Goal: Task Accomplishment & Management: Use online tool/utility

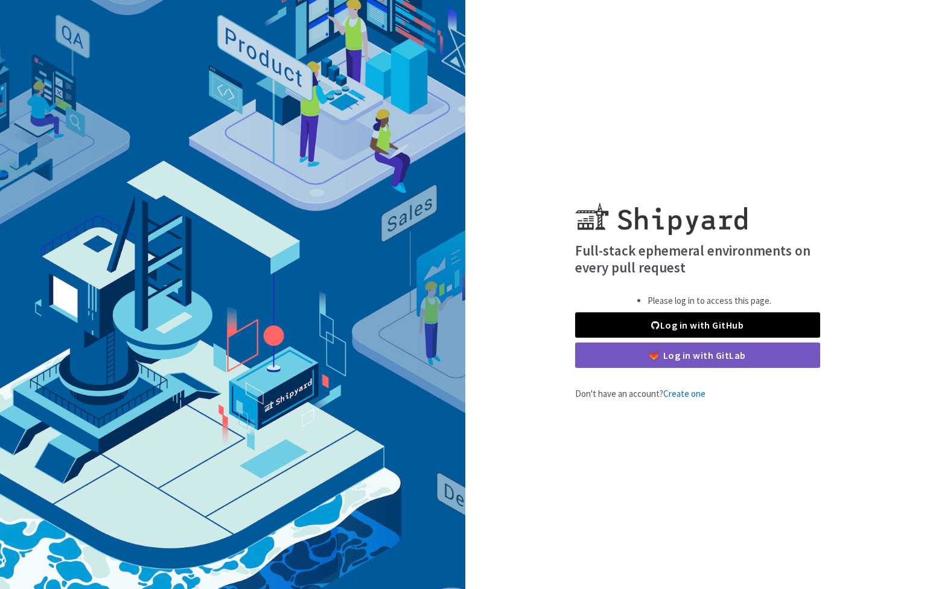
click at [611, 324] on link "Log in with GitHub" at bounding box center [697, 324] width 245 height 25
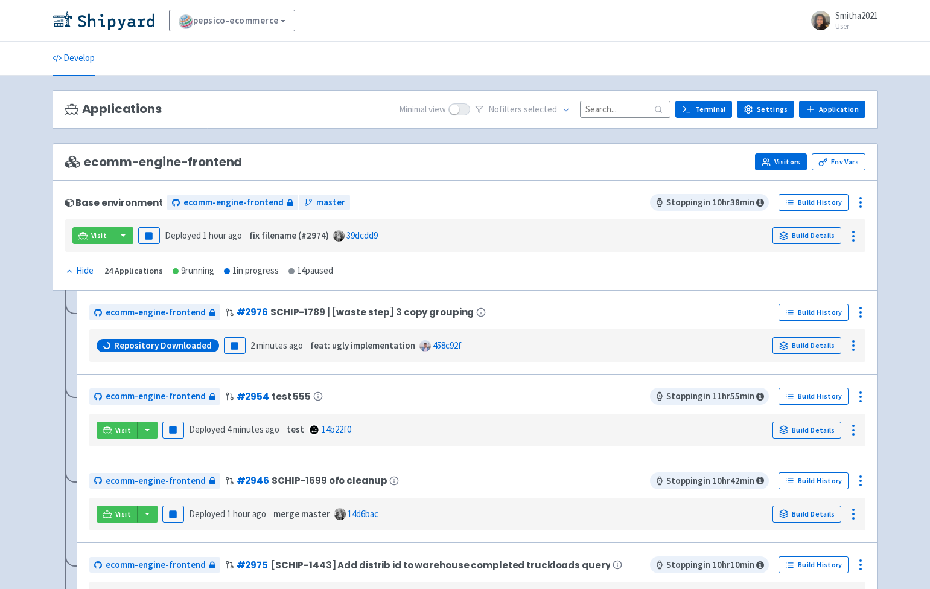
click at [782, 164] on link "Visitors" at bounding box center [781, 161] width 52 height 17
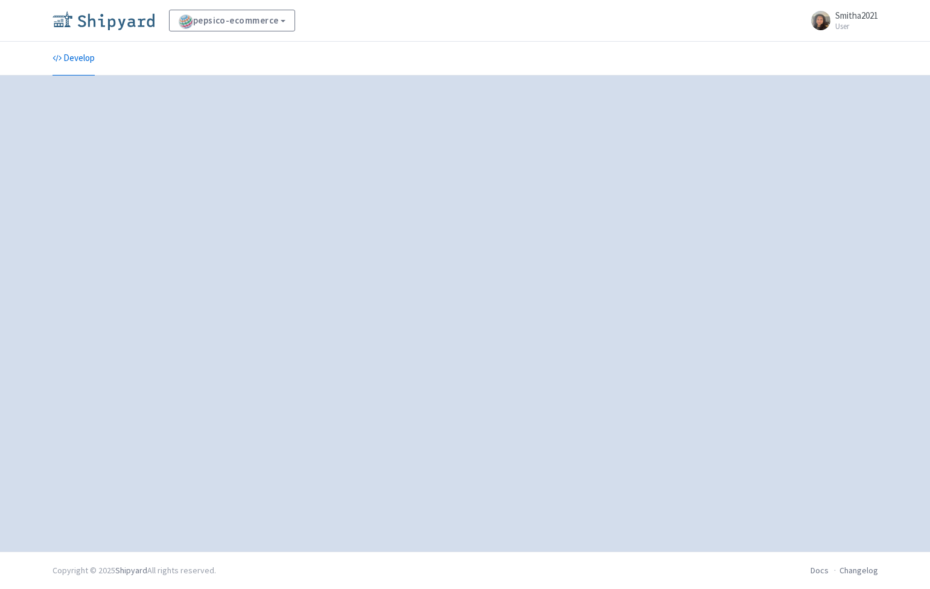
click at [139, 23] on img at bounding box center [104, 20] width 102 height 19
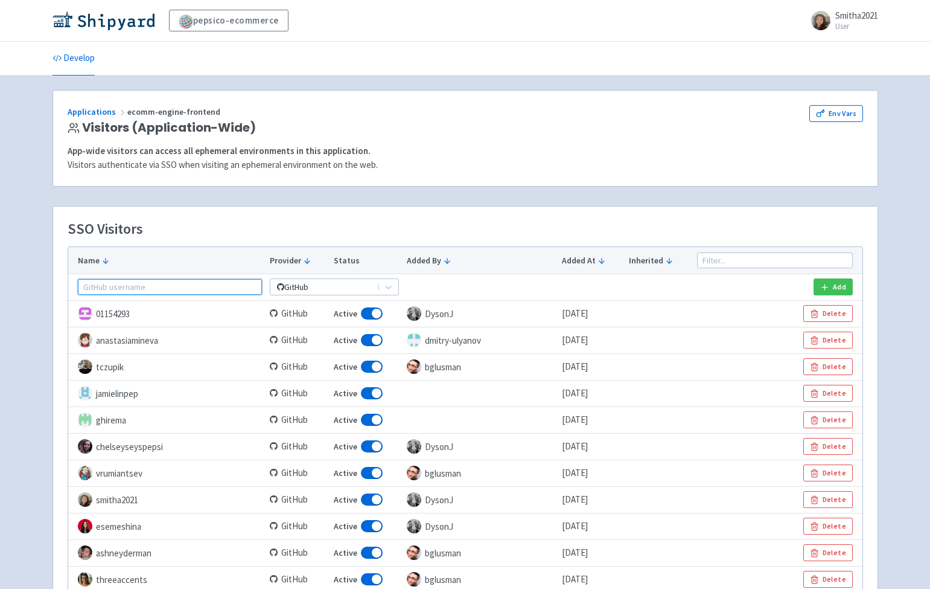
click at [182, 289] on input "text" at bounding box center [170, 287] width 185 height 16
type input "[PERSON_NAME]"
drag, startPoint x: 104, startPoint y: 292, endPoint x: 79, endPoint y: 284, distance: 25.8
click at [79, 284] on input "[PERSON_NAME]" at bounding box center [170, 287] width 185 height 16
drag, startPoint x: 107, startPoint y: 286, endPoint x: 76, endPoint y: 287, distance: 30.8
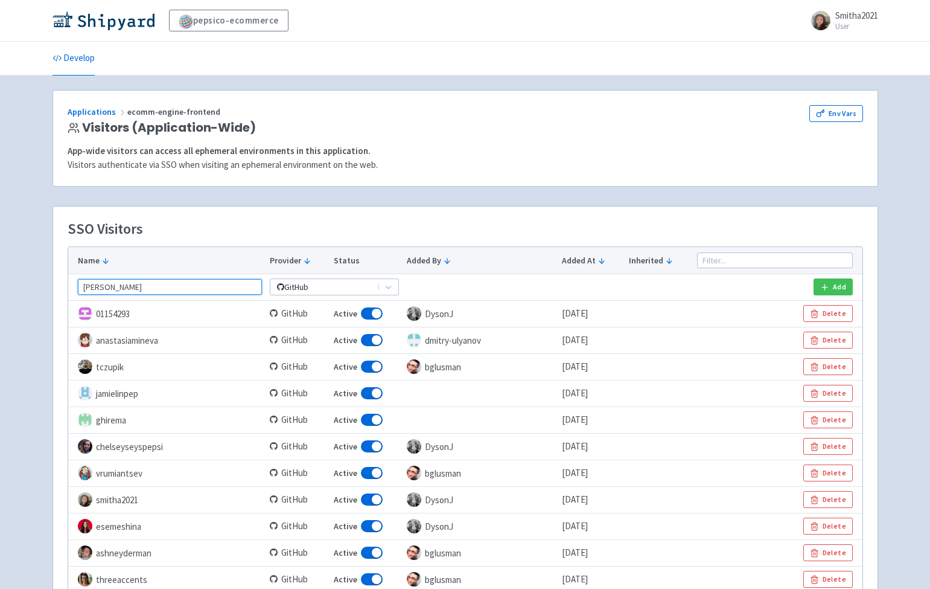
click at [76, 287] on td "[PERSON_NAME]" at bounding box center [167, 287] width 198 height 27
paste input "wencisoqa-spec"
type input "wencisoqa-spec"
click at [827, 285] on icon "button" at bounding box center [825, 287] width 9 height 9
click at [120, 284] on input "text" at bounding box center [170, 287] width 185 height 16
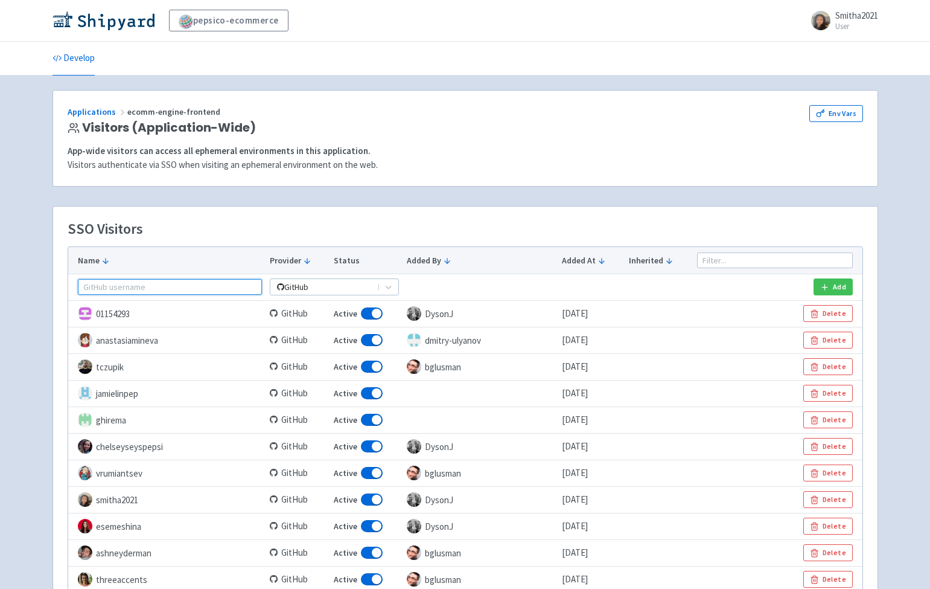
paste input "wencisoqa-spec"
type input "wencisoqa-spec"
drag, startPoint x: 170, startPoint y: 288, endPoint x: 77, endPoint y: 286, distance: 93.0
click at [78, 286] on input "wencisoqa-spec" at bounding box center [170, 287] width 185 height 16
click at [728, 258] on input at bounding box center [775, 260] width 156 height 16
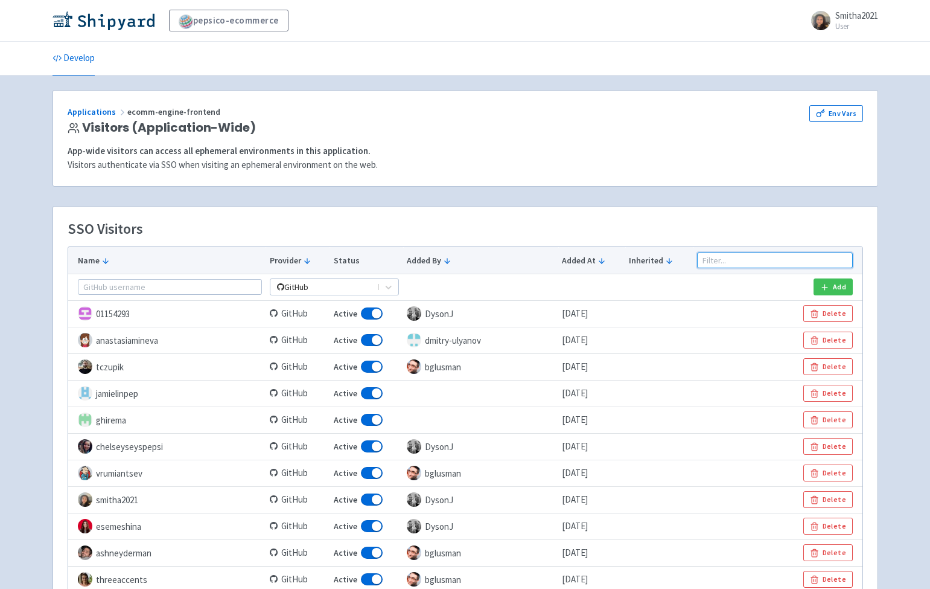
paste input "wencisoqa-spec"
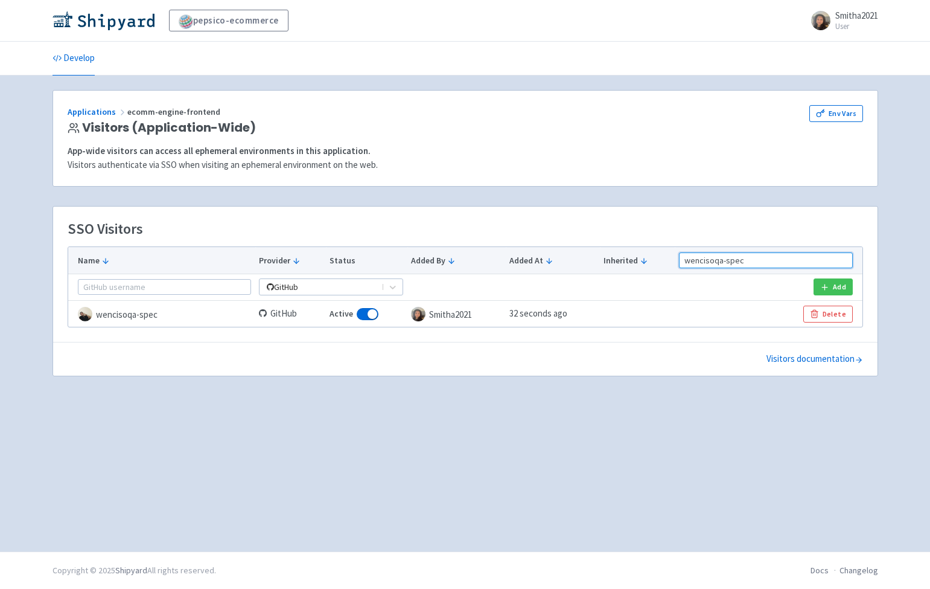
type input "wencisoqa-spec"
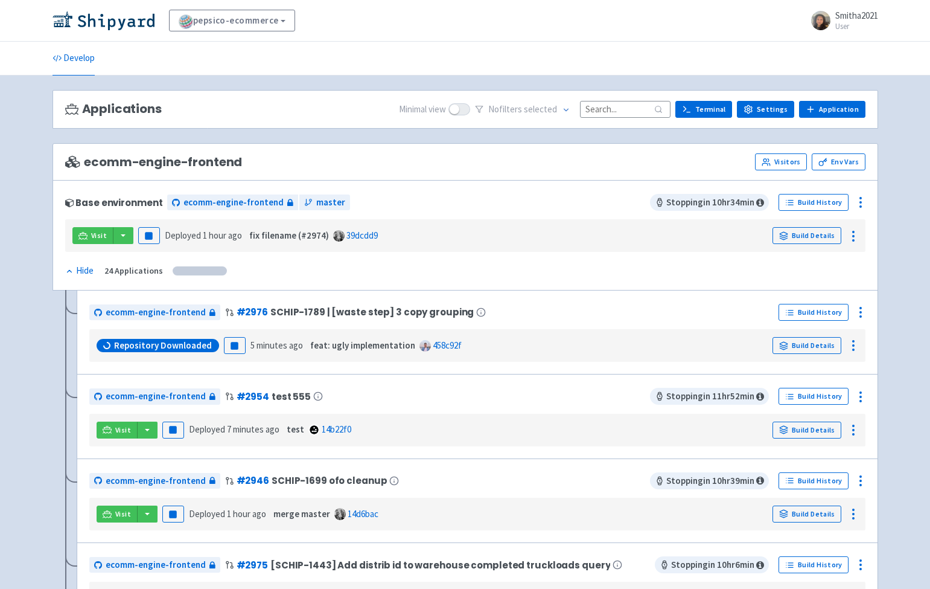
click at [614, 110] on input at bounding box center [625, 109] width 91 height 16
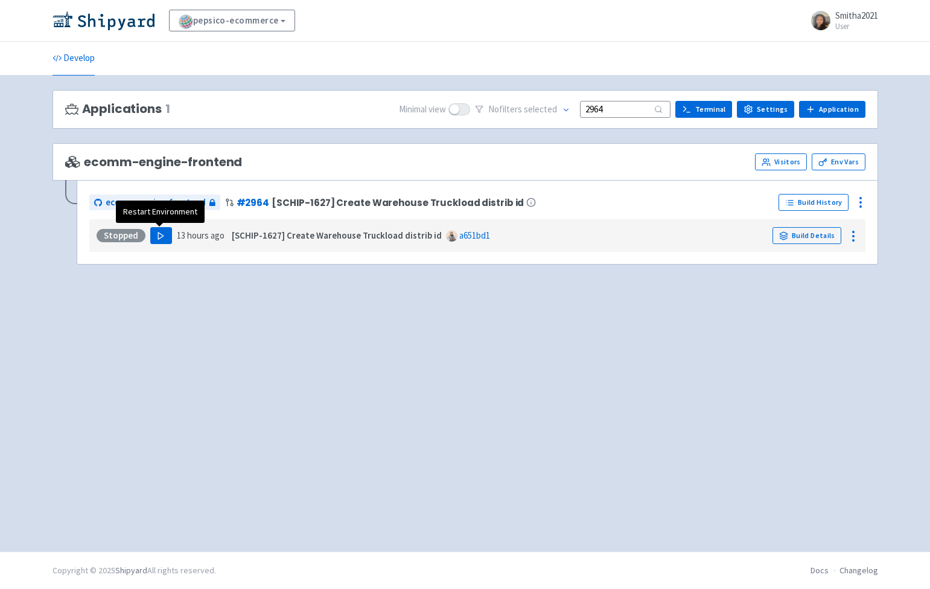
click at [156, 234] on icon "button" at bounding box center [160, 235] width 9 height 9
click at [146, 281] on div "Applications 1 Minimal view No filter s selected 2964 Terminal Settings Applica…" at bounding box center [466, 313] width 826 height 447
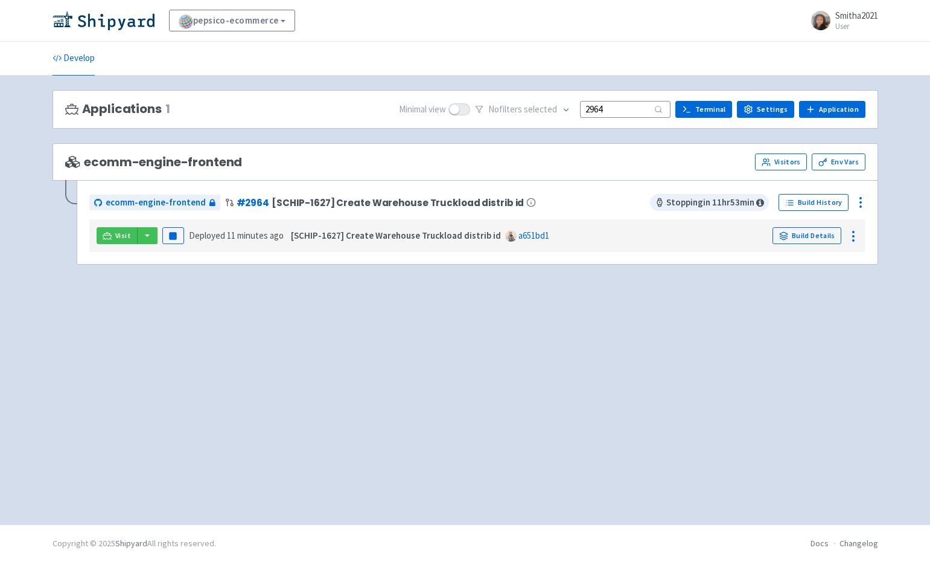
click at [409, 28] on div "pepsico-ecommerce View Organizations Smitha2021 User Profile Sign out" at bounding box center [466, 21] width 826 height 22
drag, startPoint x: 613, startPoint y: 110, endPoint x: 593, endPoint y: 109, distance: 20.5
click at [593, 110] on input "2964" at bounding box center [625, 109] width 91 height 16
paste input "5"
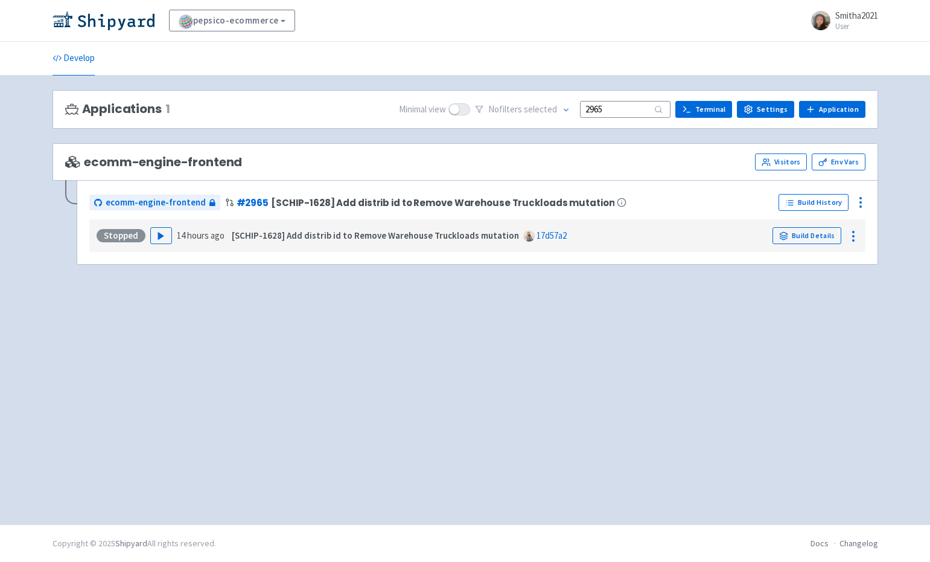
type input "2965"
click at [158, 236] on polygon "button" at bounding box center [160, 235] width 5 height 7
